Goal: Information Seeking & Learning: Learn about a topic

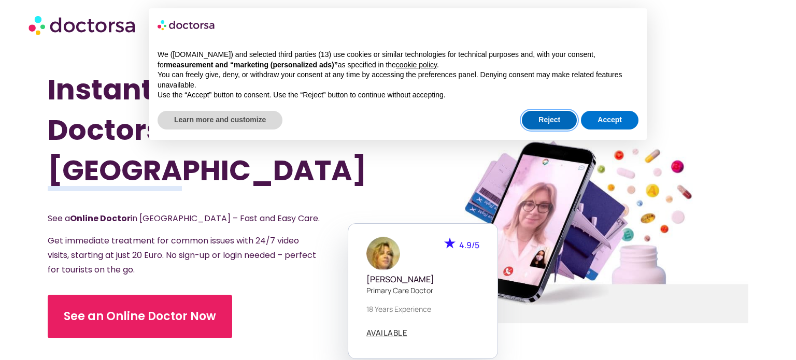
click at [540, 111] on button "Reject" at bounding box center [549, 120] width 55 height 19
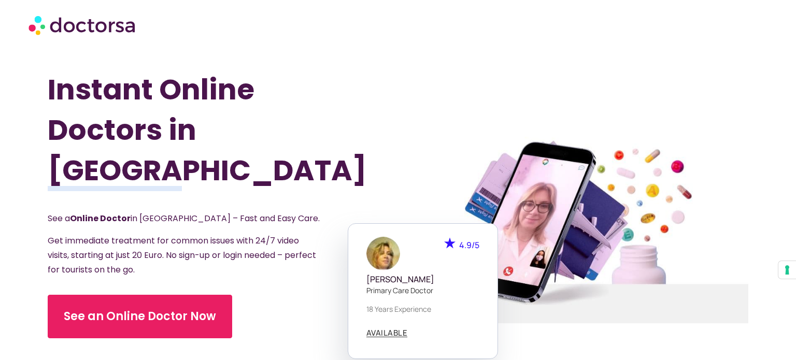
drag, startPoint x: 110, startPoint y: 110, endPoint x: 205, endPoint y: 105, distance: 94.5
click at [111, 109] on h1 "Instant Online Doctors in [GEOGRAPHIC_DATA]" at bounding box center [197, 129] width 298 height 121
click at [205, 105] on h1 "Instant Online Doctors in [GEOGRAPHIC_DATA]" at bounding box center [197, 129] width 298 height 121
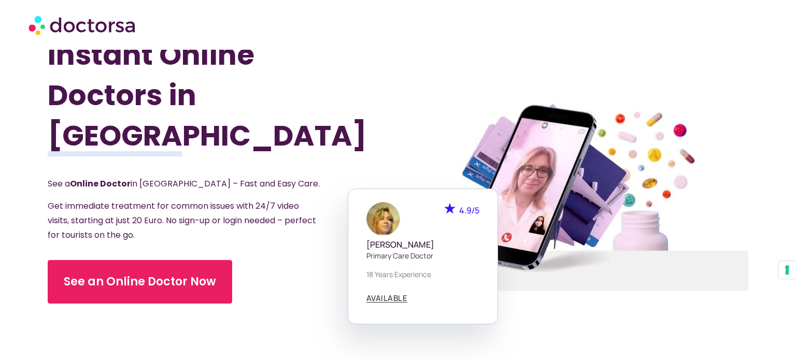
click at [139, 115] on h1 "Instant Online Doctors in [GEOGRAPHIC_DATA]" at bounding box center [197, 95] width 298 height 121
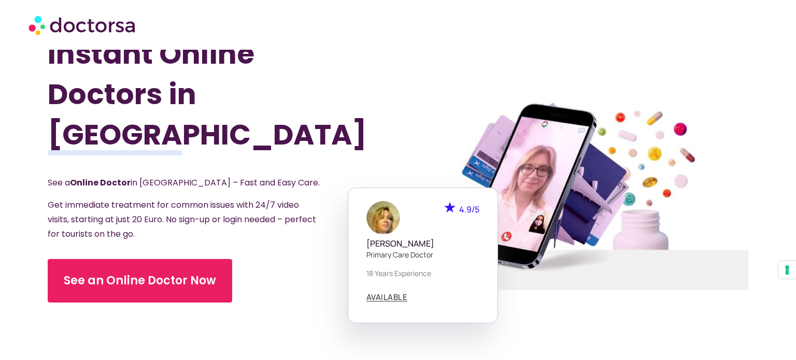
click at [200, 110] on h1 "Instant Online Doctors in [GEOGRAPHIC_DATA]" at bounding box center [197, 94] width 298 height 121
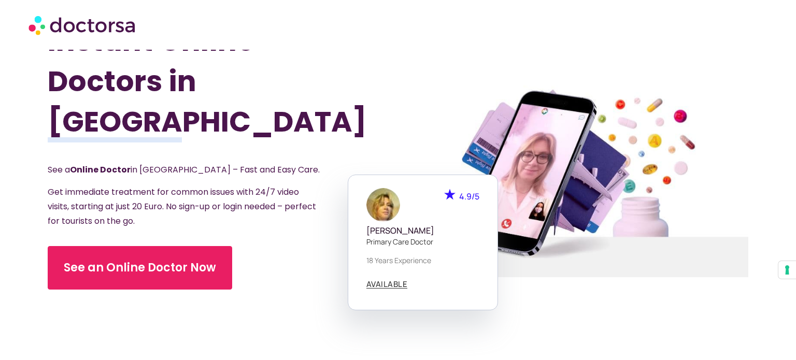
click at [233, 101] on h1 "Instant Online Doctors in [GEOGRAPHIC_DATA]" at bounding box center [197, 81] width 298 height 121
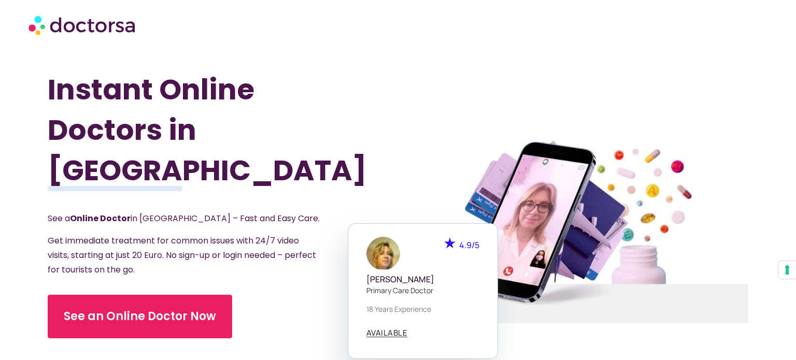
click at [437, 113] on div at bounding box center [573, 230] width 373 height 384
click at [135, 115] on h1 "Instant Online Doctors in [GEOGRAPHIC_DATA]" at bounding box center [197, 129] width 298 height 121
click at [187, 113] on h1 "Instant Online Doctors in [GEOGRAPHIC_DATA]" at bounding box center [197, 129] width 298 height 121
click at [159, 115] on h1 "Instant Online Doctors in [GEOGRAPHIC_DATA]" at bounding box center [197, 129] width 298 height 121
click at [220, 108] on h1 "Instant Online Doctors in [GEOGRAPHIC_DATA]" at bounding box center [197, 129] width 298 height 121
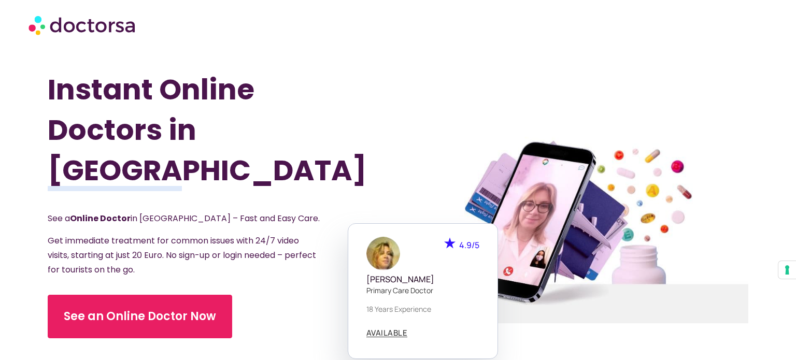
click at [213, 144] on h1 "Instant Online Doctors in [GEOGRAPHIC_DATA]" at bounding box center [197, 129] width 298 height 121
click at [243, 147] on h1 "Instant Online Doctors in [GEOGRAPHIC_DATA]" at bounding box center [197, 129] width 298 height 121
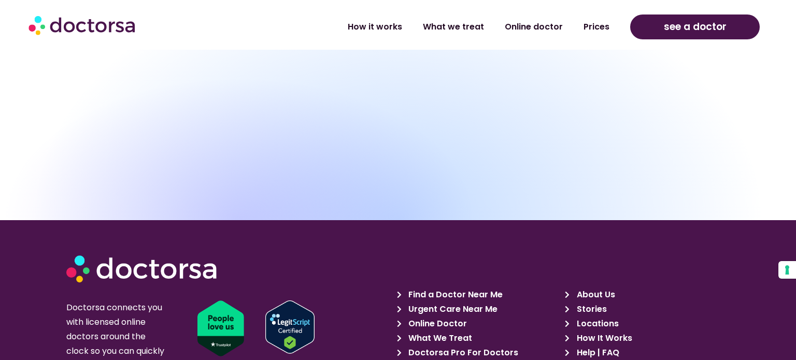
scroll to position [3156, 0]
